Goal: Navigation & Orientation: Find specific page/section

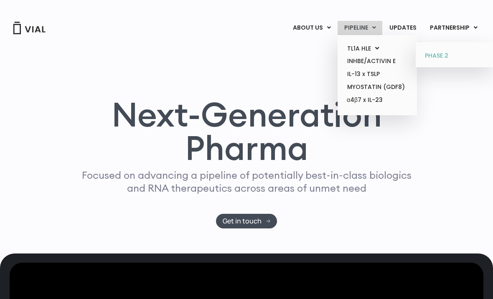
click at [426, 58] on link "PHASE 2" at bounding box center [455, 55] width 73 height 13
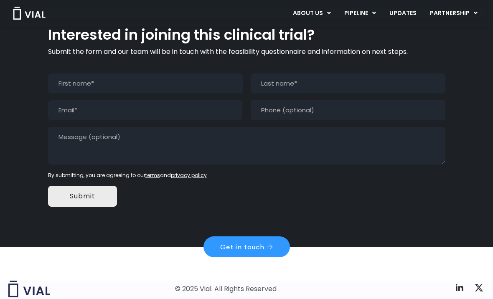
scroll to position [716, 0]
